Goal: Information Seeking & Learning: Understand process/instructions

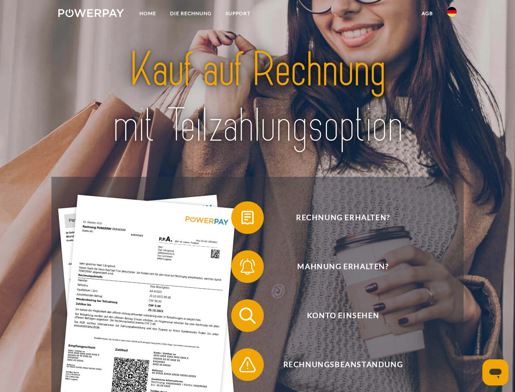
click at [91, 14] on img at bounding box center [91, 13] width 66 height 8
click at [452, 14] on img at bounding box center [452, 12] width 10 height 10
click at [427, 13] on link "agb" at bounding box center [427, 13] width 25 height 15
click at [241, 219] on span at bounding box center [235, 217] width 41 height 41
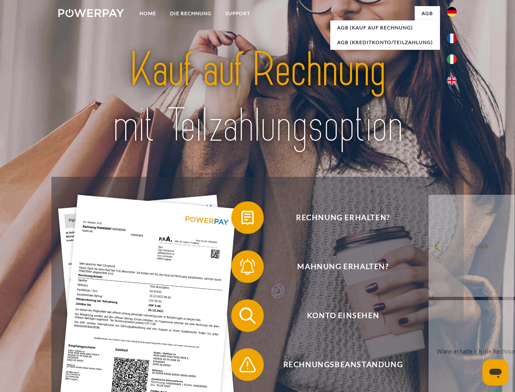
click at [241, 268] on span at bounding box center [235, 266] width 41 height 41
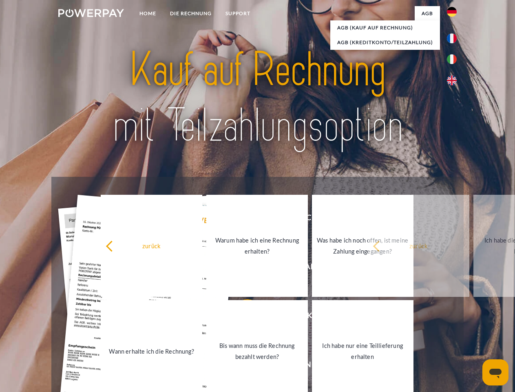
click at [241, 317] on link "Bis wann muss die Rechnung bezahlt werden?" at bounding box center [257, 351] width 102 height 102
click at [241, 366] on span at bounding box center [235, 364] width 41 height 41
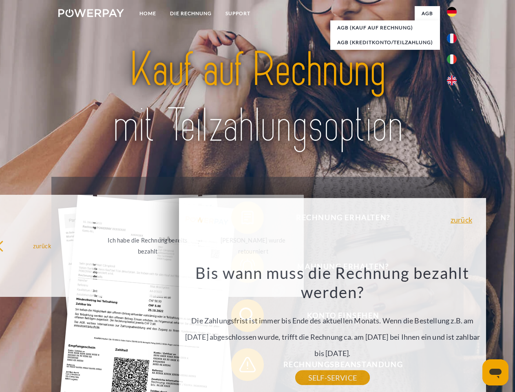
click at [496, 372] on icon "Messaging-Fenster öffnen" at bounding box center [495, 373] width 12 height 10
